Goal: Answer question/provide support: Share knowledge or assist other users

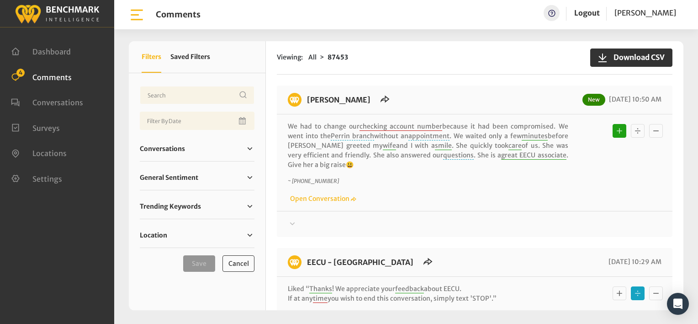
scroll to position [731, 0]
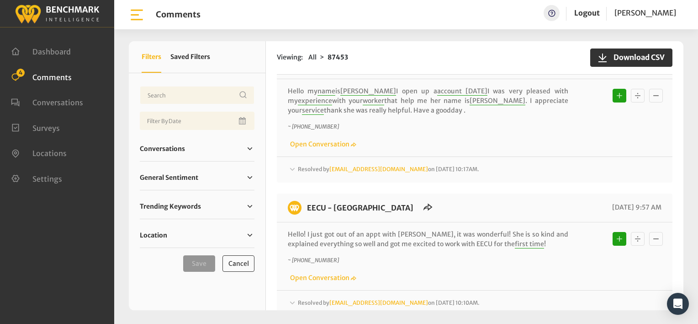
click at [564, 143] on div "~ [PHONE_NUMBER] Open Conversation" at bounding box center [475, 136] width 374 height 27
